Goal: Task Accomplishment & Management: Manage account settings

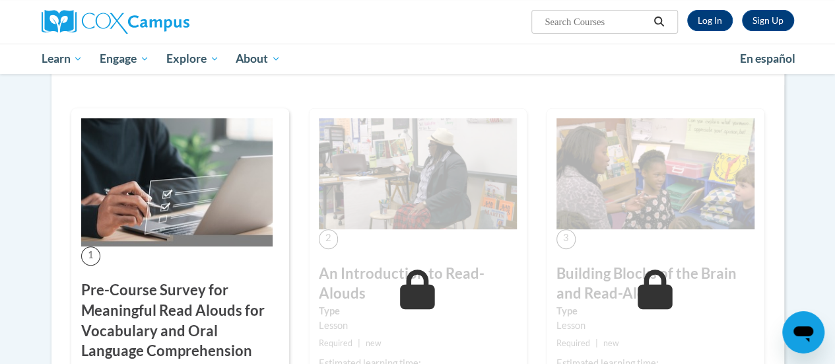
scroll to position [394, 0]
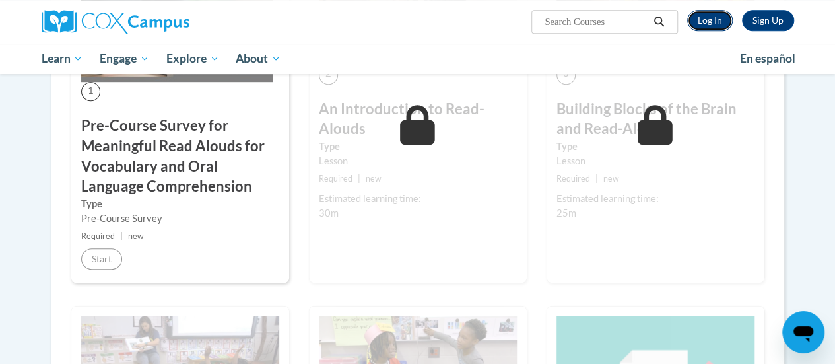
click at [705, 21] on link "Log In" at bounding box center [710, 20] width 46 height 21
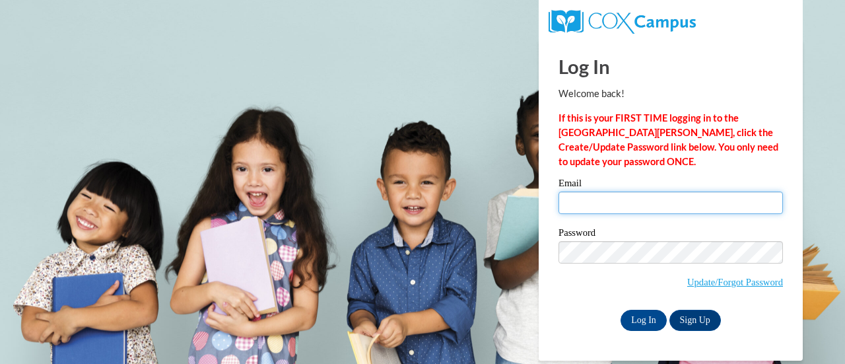
click at [610, 211] on input "Email" at bounding box center [671, 202] width 225 height 22
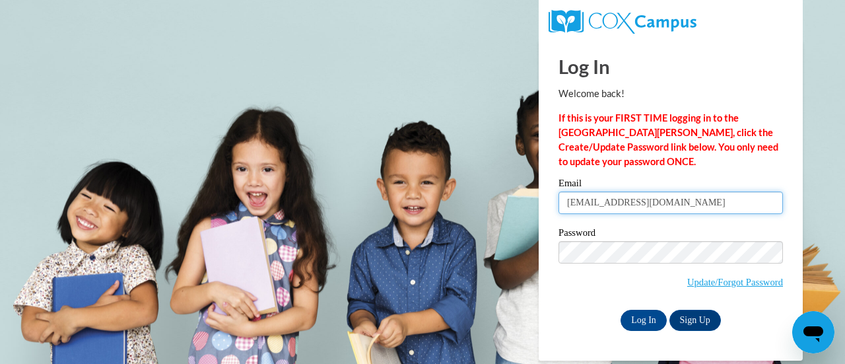
type input "christms@w-csd.org"
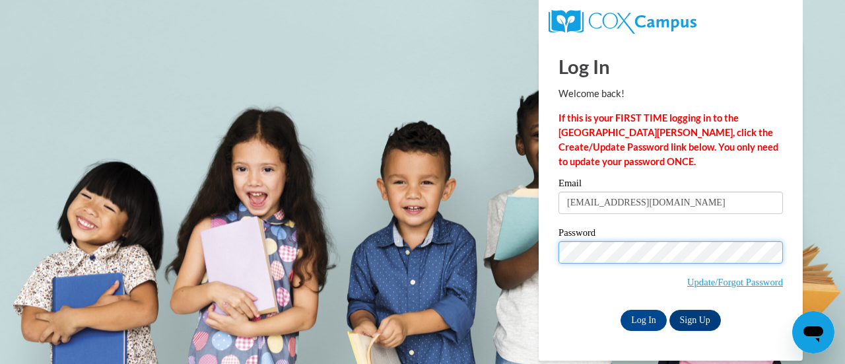
click at [621, 310] on input "Log In" at bounding box center [644, 320] width 46 height 21
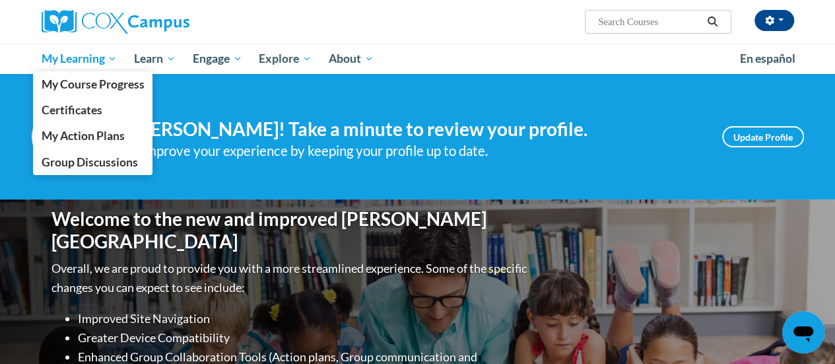
click at [69, 63] on span "My Learning" at bounding box center [79, 59] width 76 height 16
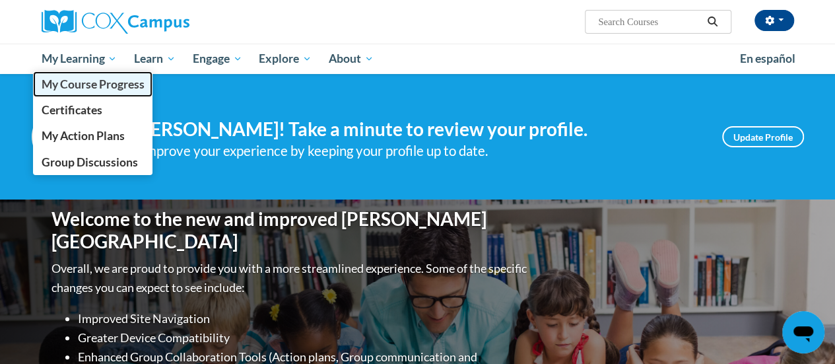
click at [87, 79] on span "My Course Progress" at bounding box center [92, 84] width 103 height 14
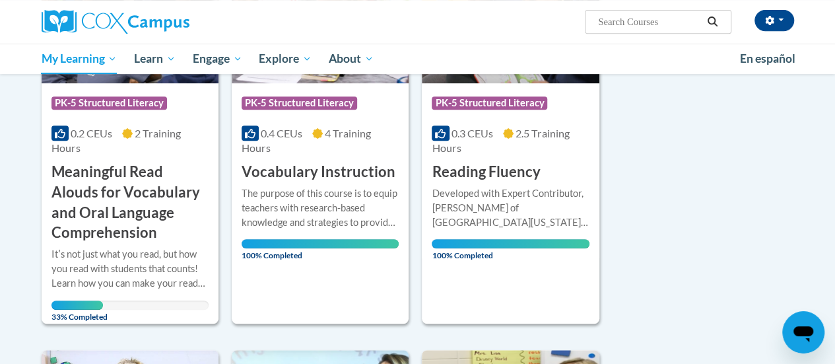
scroll to position [287, 0]
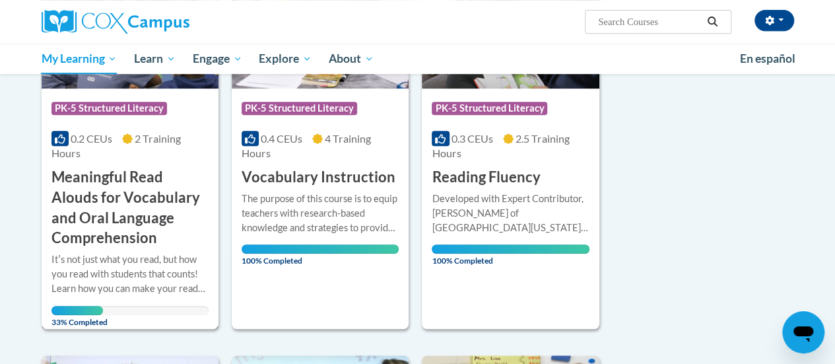
click at [119, 213] on h3 "Meaningful Read Alouds for Vocabulary and Oral Language Comprehension" at bounding box center [130, 207] width 157 height 81
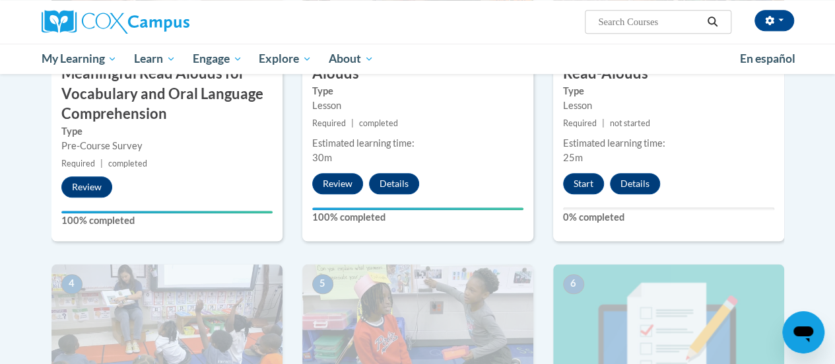
scroll to position [498, 0]
